Goal: Information Seeking & Learning: Learn about a topic

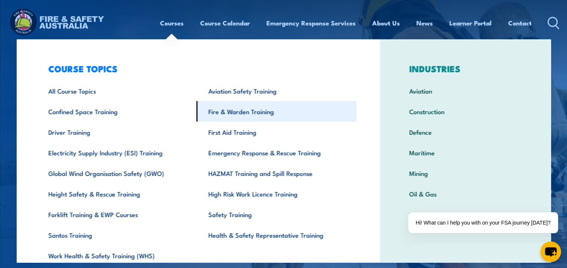
click at [251, 111] on link "Fire & Warden Training" at bounding box center [276, 111] width 160 height 21
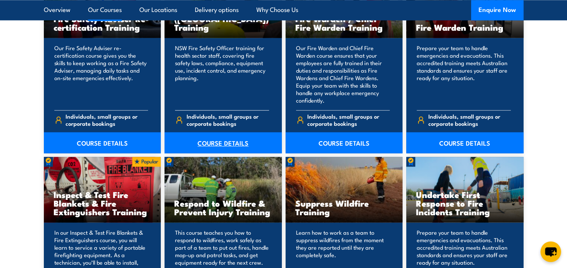
scroll to position [1086, 0]
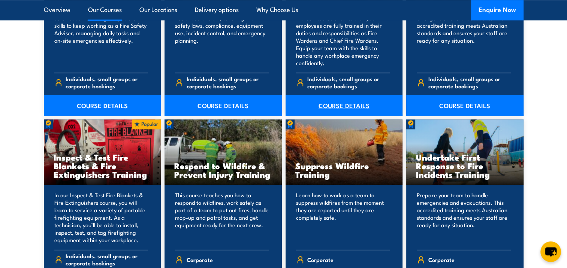
click at [343, 103] on link "COURSE DETAILS" at bounding box center [343, 105] width 117 height 21
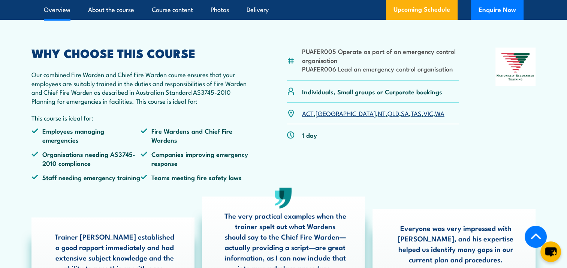
scroll to position [262, 0]
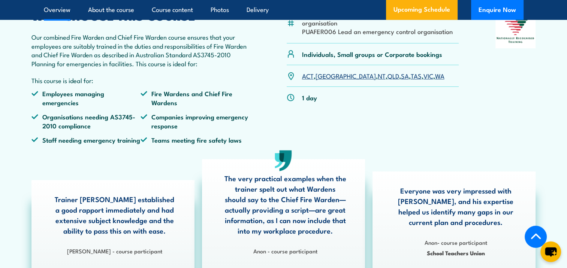
click at [323, 80] on link "NSW" at bounding box center [345, 75] width 60 height 9
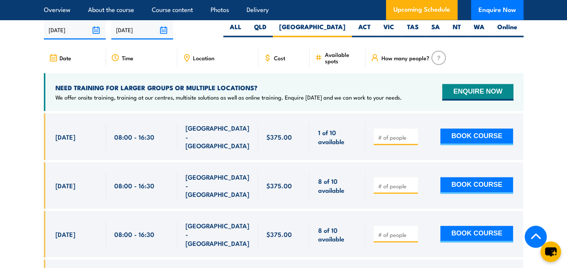
scroll to position [1326, 0]
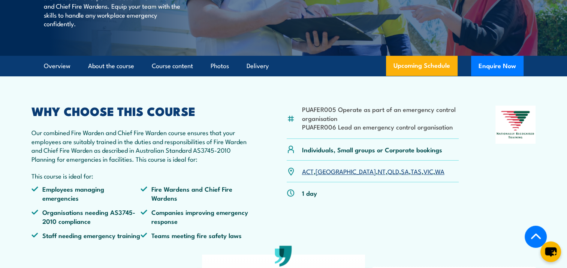
scroll to position [150, 0]
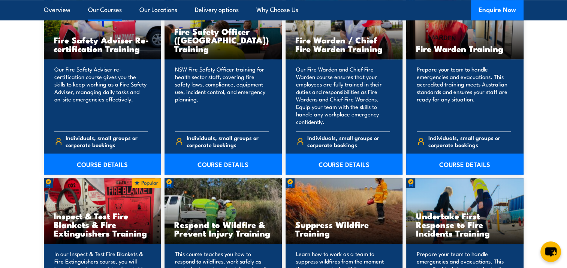
scroll to position [974, 0]
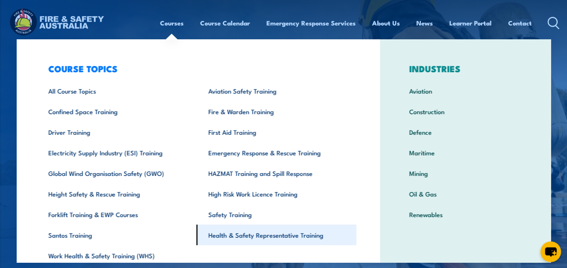
scroll to position [31, 0]
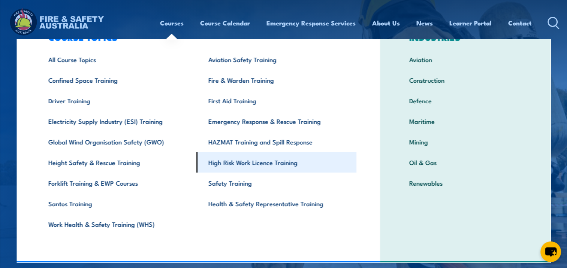
click at [258, 163] on link "High Risk Work Licence Training" at bounding box center [276, 162] width 160 height 21
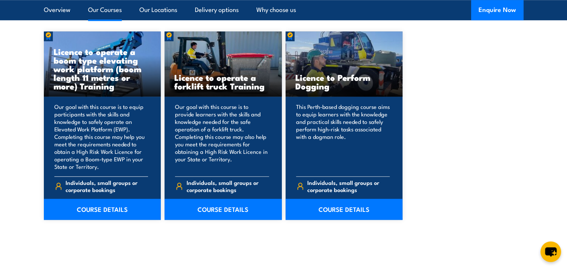
scroll to position [562, 0]
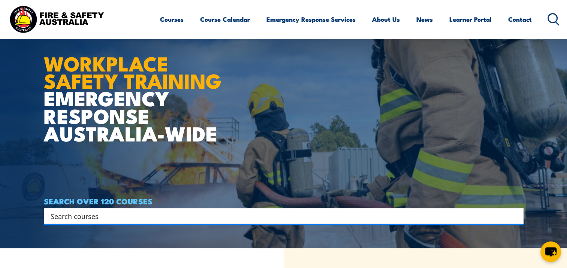
scroll to position [75, 0]
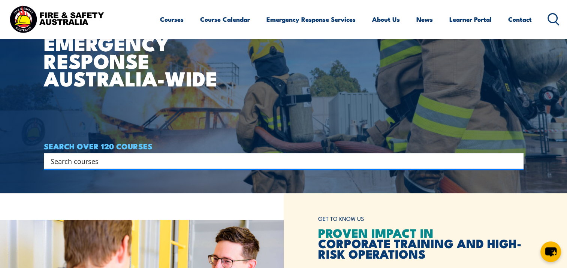
click at [238, 163] on input "Search input" at bounding box center [279, 160] width 456 height 11
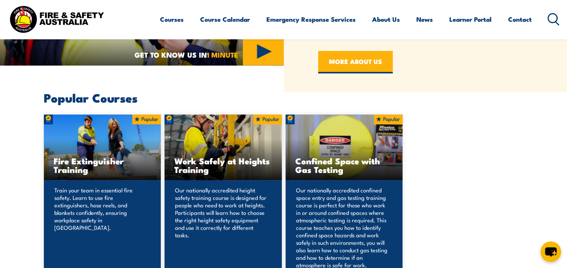
scroll to position [300, 0]
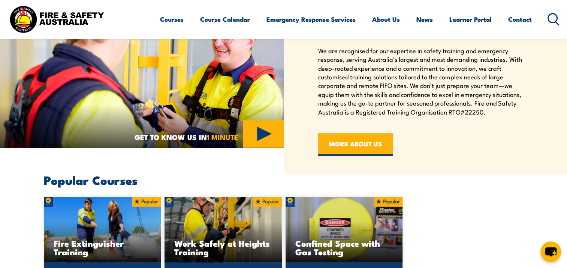
type input "rigging"
